Goal: Task Accomplishment & Management: Manage account settings

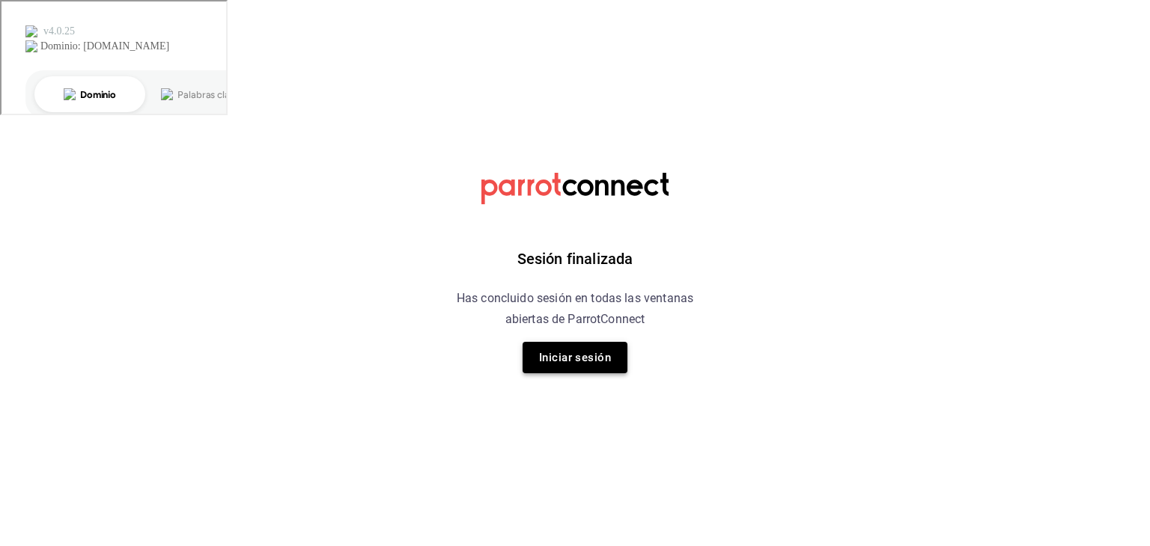
click at [590, 353] on button "Iniciar sesión" at bounding box center [574, 357] width 105 height 31
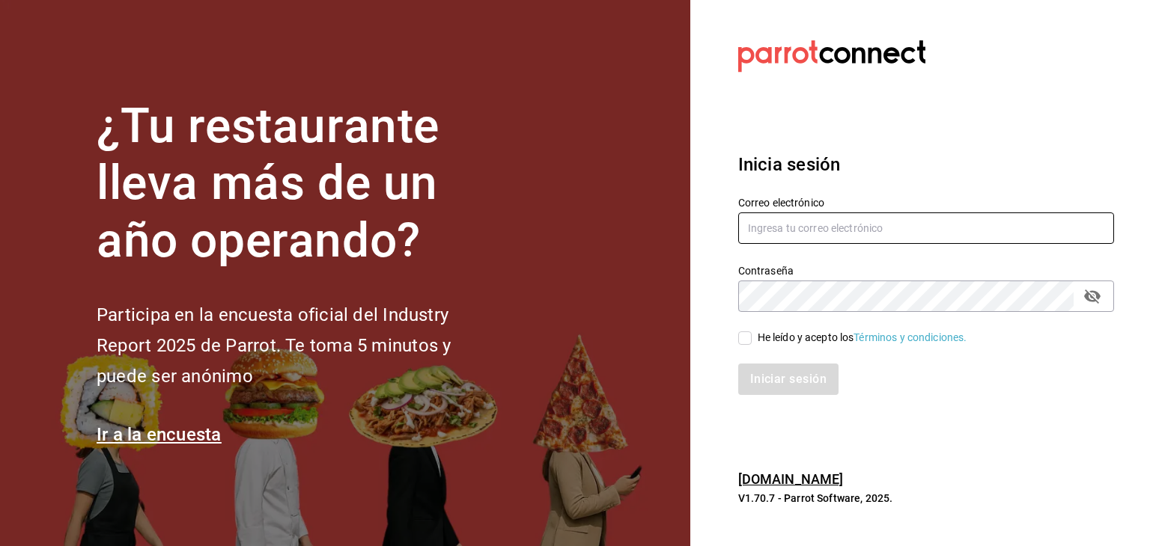
type input "multiuser@pickup.com"
click at [821, 219] on input "multiuser@pickup.com" at bounding box center [926, 228] width 376 height 31
click at [744, 337] on input "He leído y acepto los Términos y condiciones." at bounding box center [744, 338] width 13 height 13
checkbox input "true"
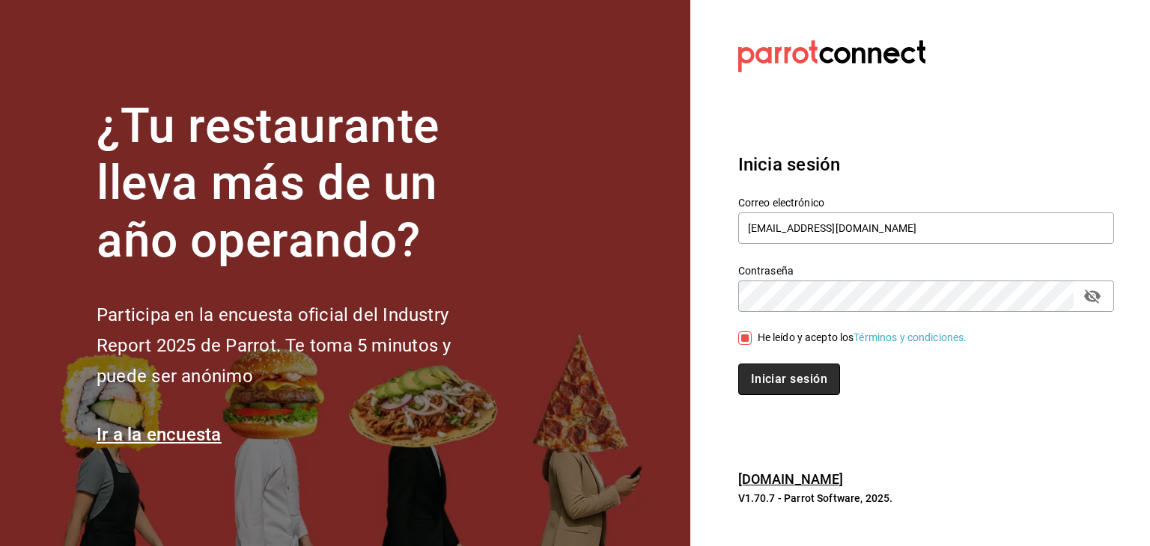
click at [762, 371] on button "Iniciar sesión" at bounding box center [789, 379] width 102 height 31
